Goal: Information Seeking & Learning: Learn about a topic

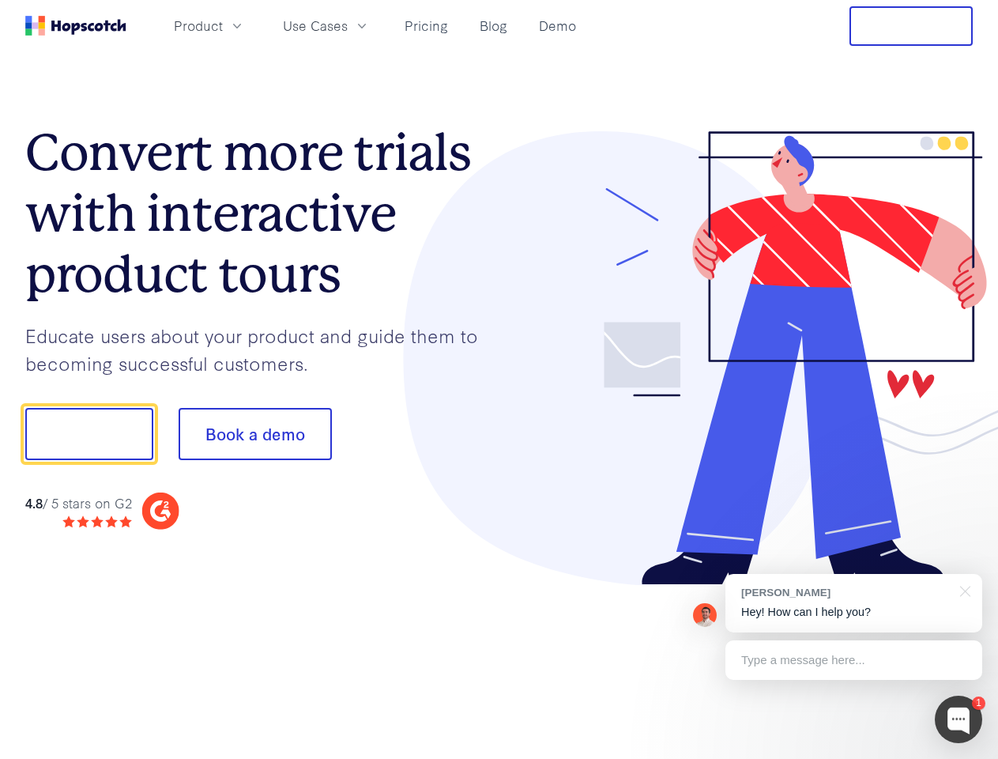
click at [500, 379] on div at bounding box center [737, 358] width 474 height 454
click at [223, 25] on span "Product" at bounding box center [198, 26] width 49 height 20
click at [348, 25] on span "Use Cases" at bounding box center [315, 26] width 65 height 20
click at [911, 26] on button "Free Trial" at bounding box center [911, 26] width 123 height 40
click at [89, 434] on button "Show me!" at bounding box center [89, 434] width 128 height 52
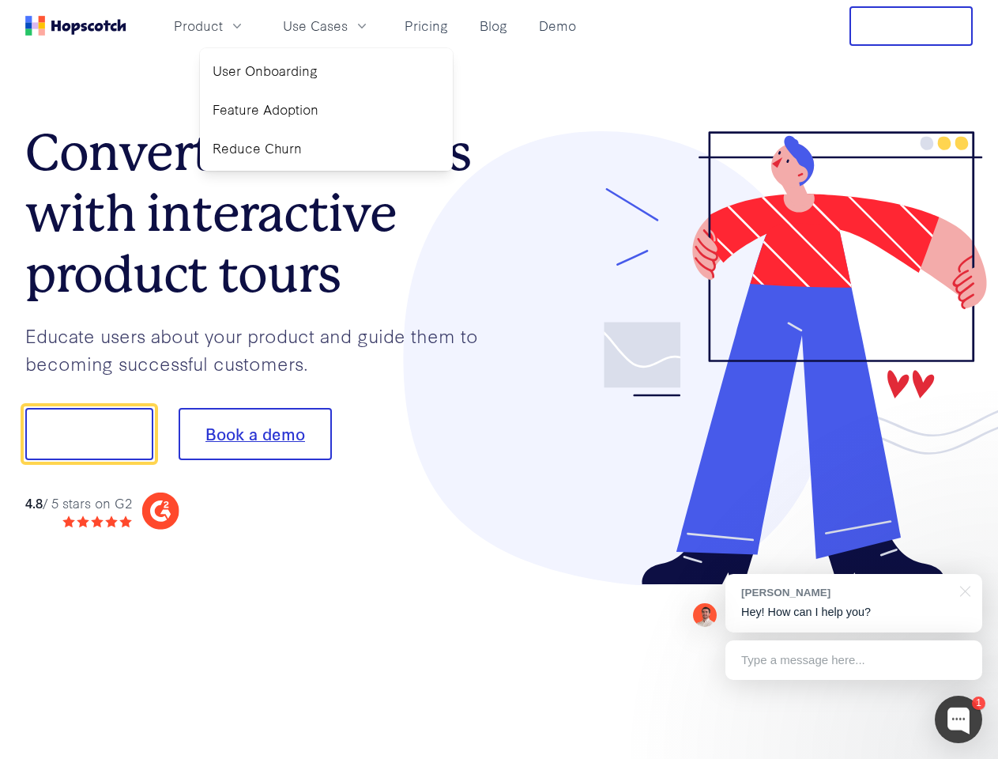
click at [255, 434] on button "Book a demo" at bounding box center [255, 434] width 153 height 52
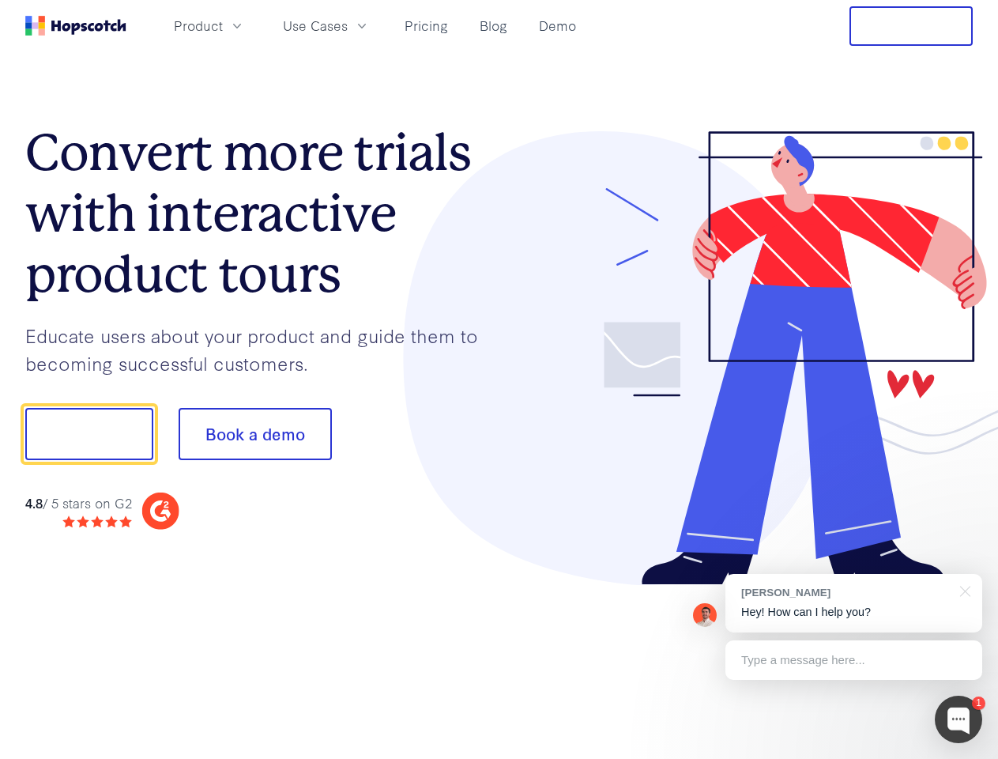
click at [959, 719] on div at bounding box center [958, 719] width 47 height 47
click at [854, 603] on div "[PERSON_NAME] Hey! How can I help you?" at bounding box center [854, 603] width 257 height 58
click at [963, 590] on div at bounding box center [834, 431] width 296 height 527
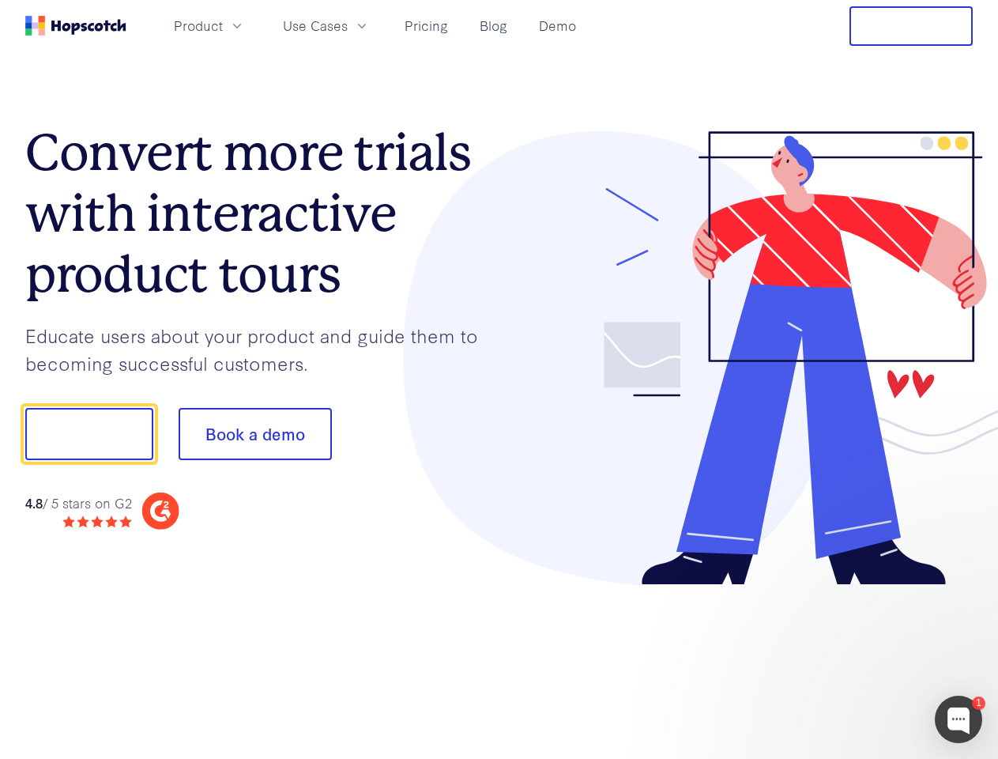
click at [854, 660] on div at bounding box center [834, 431] width 296 height 527
